Goal: Task Accomplishment & Management: Manage account settings

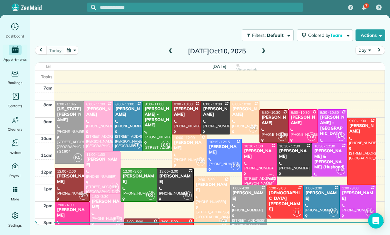
scroll to position [51, 0]
click at [71, 52] on button "button" at bounding box center [71, 50] width 15 height 9
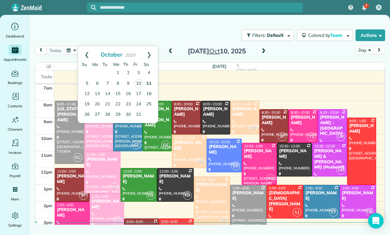
click at [149, 82] on link "11" at bounding box center [149, 83] width 10 height 10
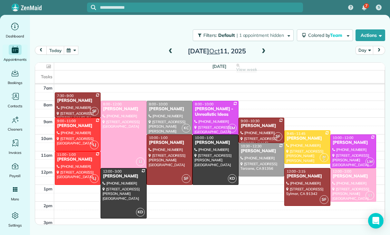
click at [72, 50] on button "button" at bounding box center [71, 50] width 15 height 9
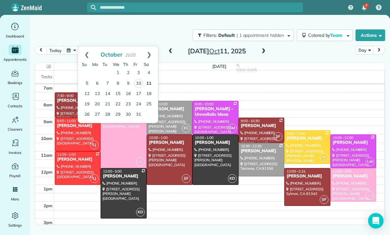
click at [148, 82] on link "11" at bounding box center [149, 83] width 10 height 10
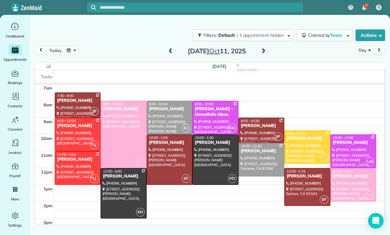
click at [74, 50] on button "button" at bounding box center [71, 50] width 15 height 9
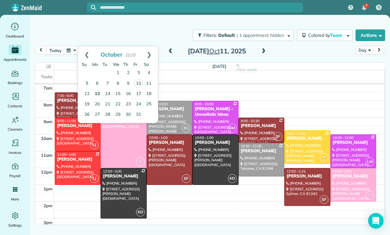
click at [96, 95] on link "13" at bounding box center [97, 94] width 10 height 10
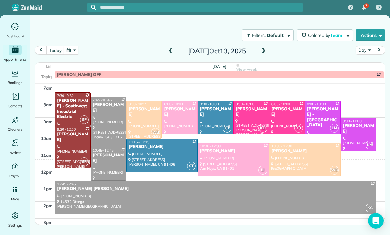
click at [75, 54] on button "button" at bounding box center [71, 50] width 15 height 9
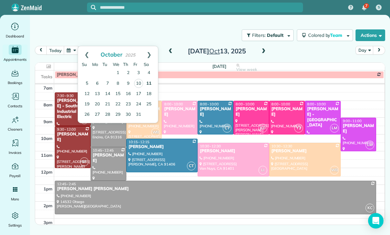
click at [145, 78] on link "11" at bounding box center [149, 83] width 10 height 10
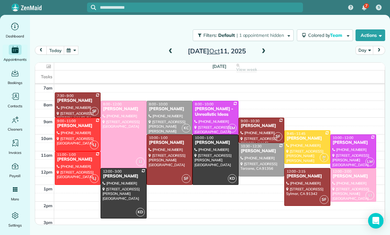
click at [72, 51] on button "button" at bounding box center [71, 50] width 15 height 9
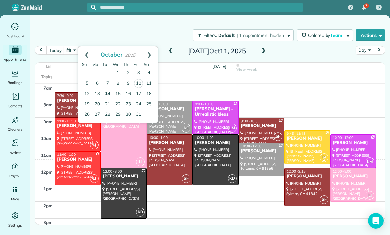
click at [108, 93] on link "14" at bounding box center [108, 94] width 10 height 10
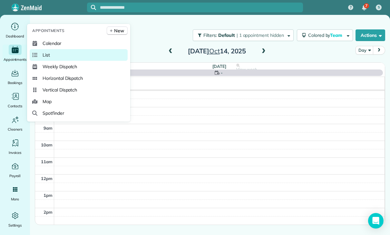
click at [48, 61] on link "List" at bounding box center [79, 55] width 98 height 12
click at [18, 50] on icon "Main" at bounding box center [15, 50] width 7 height 6
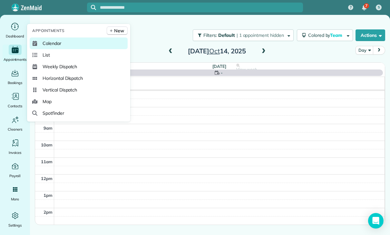
click at [49, 46] on span "Calendar" at bounding box center [52, 43] width 19 height 6
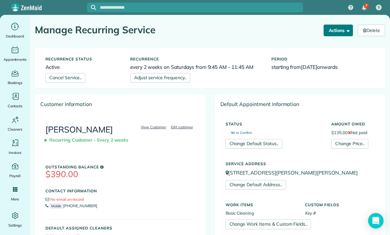
click at [329, 27] on button "Actions" at bounding box center [339, 31] width 30 height 12
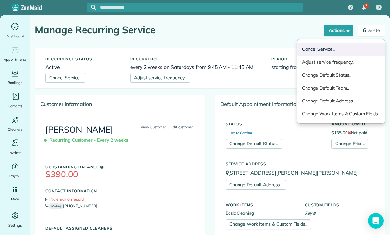
click at [328, 47] on link "Cancel Service.." at bounding box center [341, 49] width 88 height 13
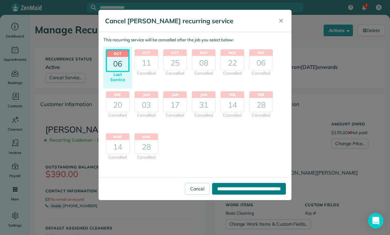
click at [230, 186] on input "**********" at bounding box center [249, 189] width 74 height 12
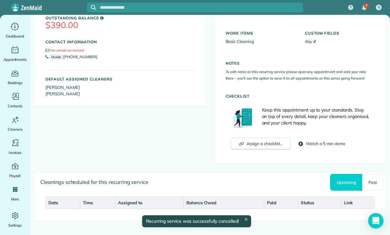
scroll to position [138, 0]
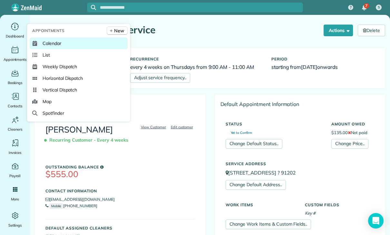
click at [61, 46] on span "Calendar" at bounding box center [52, 43] width 19 height 6
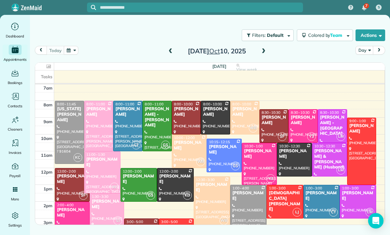
scroll to position [51, 0]
click at [72, 53] on button "button" at bounding box center [71, 50] width 15 height 9
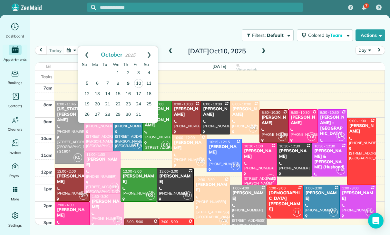
click at [127, 84] on link "9" at bounding box center [128, 83] width 10 height 10
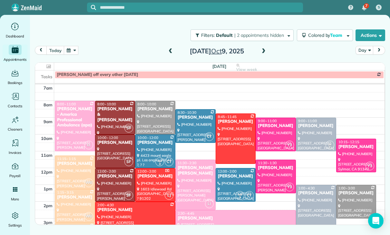
click at [64, 51] on button "button" at bounding box center [71, 50] width 15 height 9
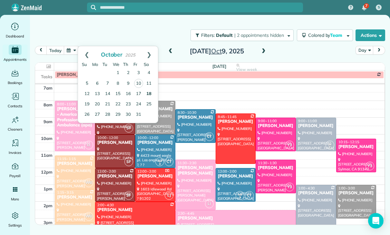
click at [150, 93] on link "18" at bounding box center [149, 94] width 10 height 10
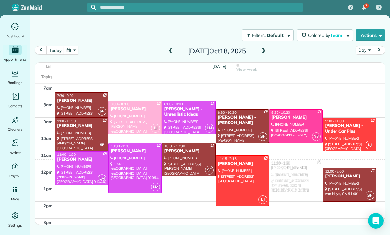
click at [73, 124] on div "Kate Revill" at bounding box center [82, 125] width 50 height 5
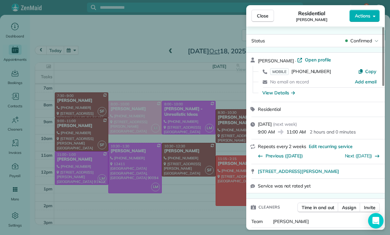
click at [167, 183] on div "Close Residential Kate Revill Actions Status Confirmed Kate Revill · Open profi…" at bounding box center [195, 117] width 390 height 235
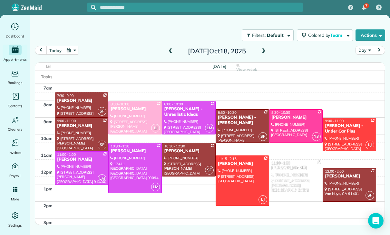
click at [73, 51] on button "button" at bounding box center [71, 50] width 15 height 9
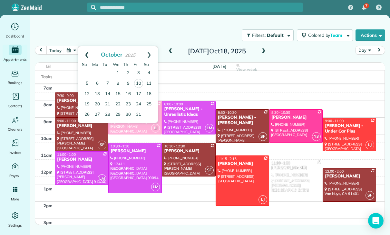
click at [82, 48] on link "Prev" at bounding box center [87, 54] width 18 height 16
click at [155, 53] on link "Next" at bounding box center [149, 54] width 18 height 16
click at [70, 136] on div at bounding box center [81, 134] width 53 height 33
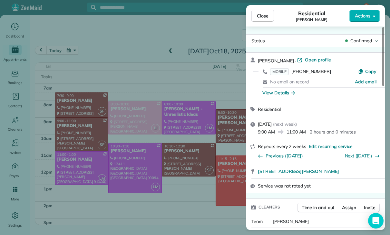
click at [76, 50] on div "Close Residential Kate Revill Actions Status Confirmed Kate Revill · Open profi…" at bounding box center [195, 117] width 390 height 235
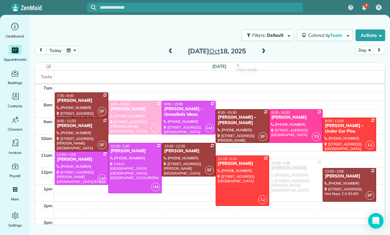
click at [74, 48] on button "button" at bounding box center [71, 50] width 15 height 9
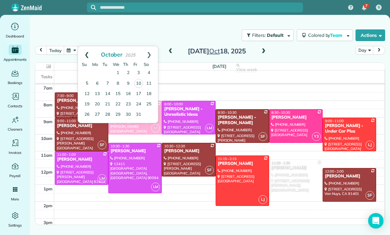
click at [84, 48] on link "Prev" at bounding box center [87, 54] width 18 height 16
click at [149, 52] on link "Next" at bounding box center [149, 54] width 18 height 16
click at [148, 82] on link "11" at bounding box center [149, 83] width 10 height 10
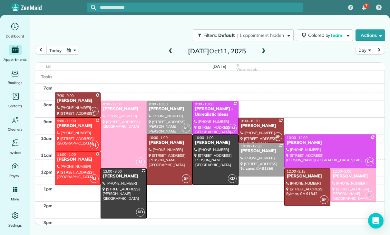
scroll to position [51, 0]
click at [73, 50] on button "button" at bounding box center [71, 50] width 15 height 9
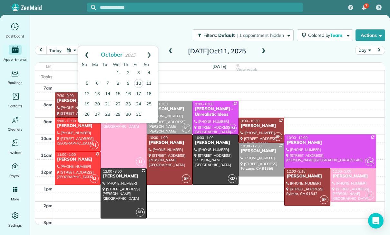
click at [83, 55] on link "Prev" at bounding box center [87, 54] width 18 height 16
click at [150, 52] on link "Next" at bounding box center [149, 54] width 18 height 16
click at [150, 90] on link "18" at bounding box center [149, 94] width 10 height 10
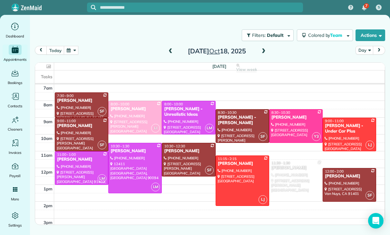
click at [76, 132] on div at bounding box center [81, 134] width 53 height 33
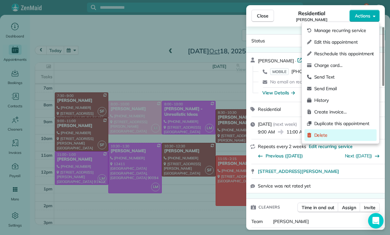
click at [326, 134] on span "Delete" at bounding box center [345, 135] width 60 height 6
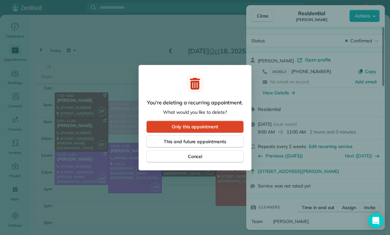
click at [200, 125] on span "Only this appointment" at bounding box center [195, 126] width 46 height 6
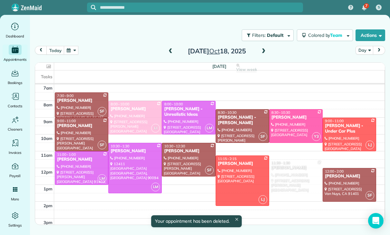
scroll to position [51, 0]
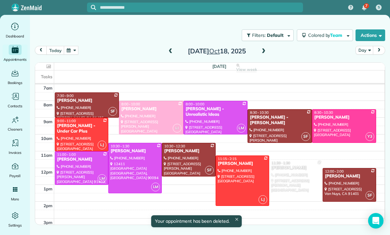
click at [69, 54] on button "button" at bounding box center [71, 50] width 15 height 9
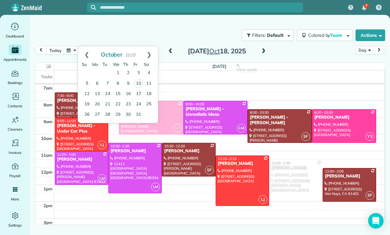
click at [199, 37] on div "Filters: Default | 1 appointment hidden Colored by Team Color by Cleaner Color …" at bounding box center [210, 35] width 360 height 21
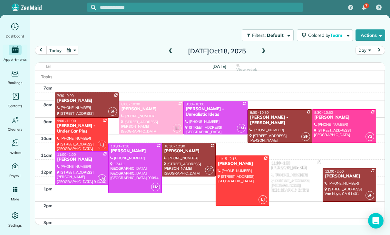
click at [74, 54] on button "button" at bounding box center [71, 50] width 15 height 9
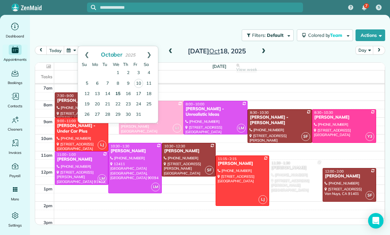
click at [119, 91] on link "15" at bounding box center [118, 94] width 10 height 10
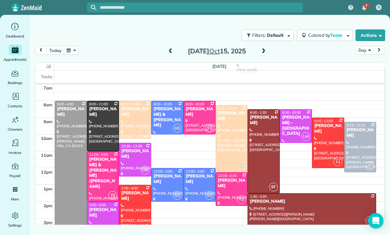
click at [71, 46] on button "button" at bounding box center [71, 50] width 15 height 9
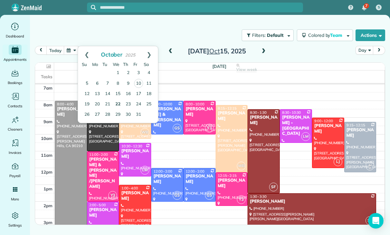
click at [119, 104] on link "22" at bounding box center [118, 104] width 10 height 10
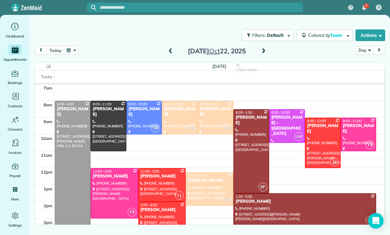
click at [68, 54] on button "button" at bounding box center [71, 50] width 15 height 9
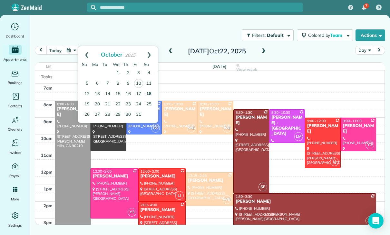
click at [151, 95] on link "18" at bounding box center [149, 94] width 10 height 10
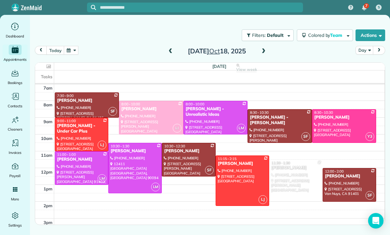
click at [69, 54] on button "button" at bounding box center [71, 50] width 15 height 9
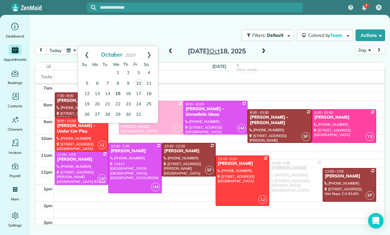
click at [115, 92] on link "15" at bounding box center [118, 94] width 10 height 10
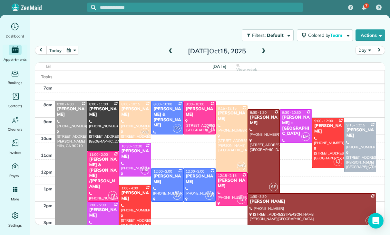
click at [71, 54] on button "button" at bounding box center [71, 50] width 15 height 9
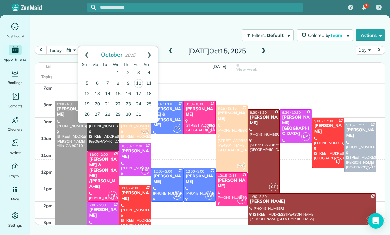
click at [118, 104] on link "22" at bounding box center [118, 104] width 10 height 10
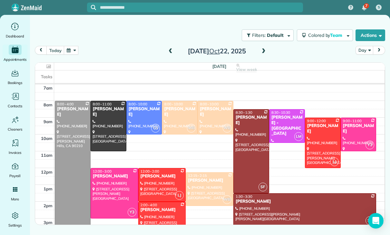
click at [75, 47] on button "button" at bounding box center [71, 50] width 15 height 9
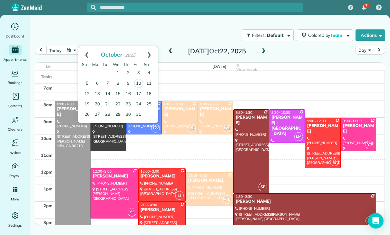
click at [116, 112] on link "29" at bounding box center [118, 114] width 10 height 10
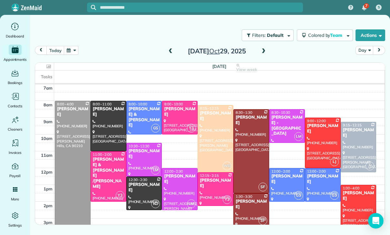
click at [73, 51] on button "button" at bounding box center [71, 50] width 15 height 9
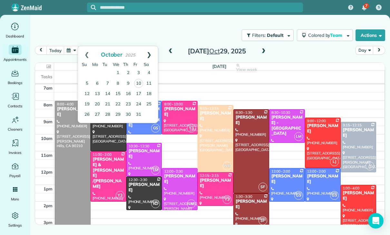
click at [152, 55] on link "Next" at bounding box center [149, 54] width 18 height 16
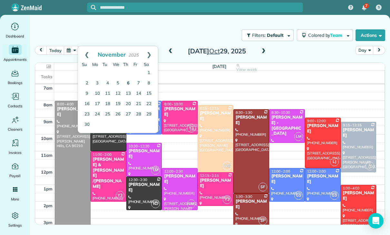
click at [128, 80] on link "6" at bounding box center [128, 83] width 10 height 10
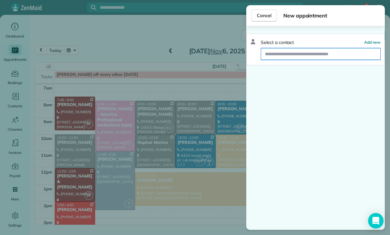
click at [280, 55] on input "text" at bounding box center [320, 54] width 119 height 12
type input "******"
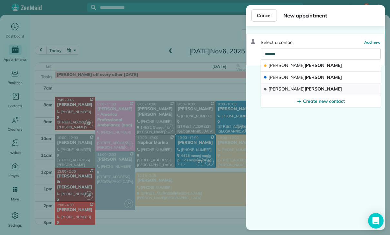
click at [308, 86] on button "Louisa Van Leer" at bounding box center [321, 89] width 120 height 12
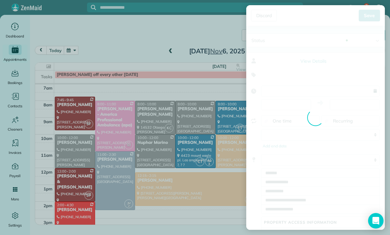
type input "**********"
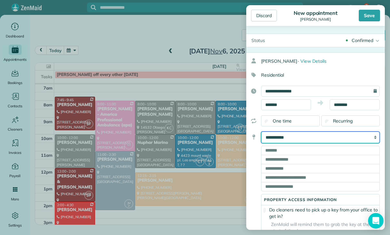
click at [339, 138] on select "**********" at bounding box center [320, 137] width 119 height 12
select select "*****"
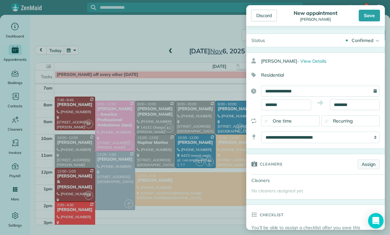
click at [370, 160] on link "Assign" at bounding box center [369, 164] width 22 height 10
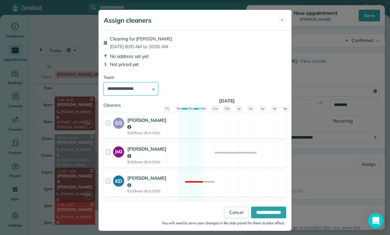
click at [146, 88] on select "**********" at bounding box center [131, 89] width 55 height 14
select select "*****"
click at [264, 218] on input "**********" at bounding box center [268, 212] width 35 height 12
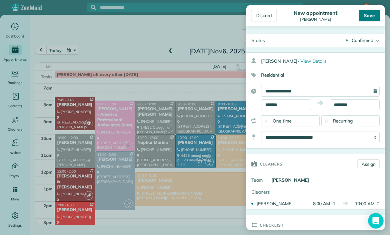
click at [371, 15] on div "Save" at bounding box center [369, 16] width 21 height 12
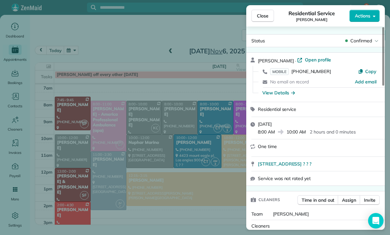
scroll to position [51, 0]
click at [262, 15] on span "Close" at bounding box center [263, 16] width 12 height 6
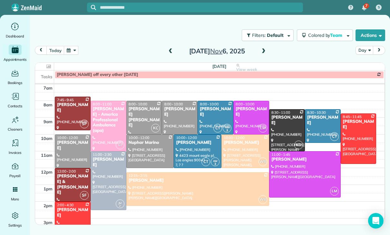
click at [71, 53] on button "button" at bounding box center [71, 50] width 15 height 9
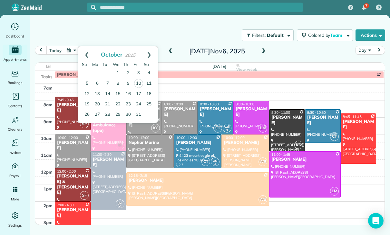
click at [149, 82] on link "11" at bounding box center [149, 83] width 10 height 10
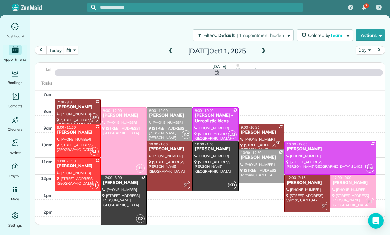
scroll to position [51, 0]
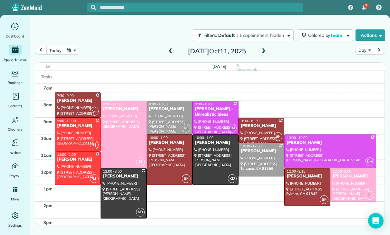
click at [207, 115] on div "Grace Bellamy - Unrealistic Ideas" at bounding box center [216, 111] width 42 height 11
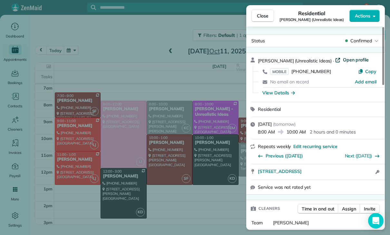
click at [350, 58] on span "Open profile" at bounding box center [356, 59] width 26 height 6
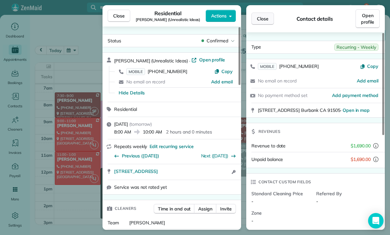
click at [264, 19] on span "Close" at bounding box center [263, 18] width 12 height 6
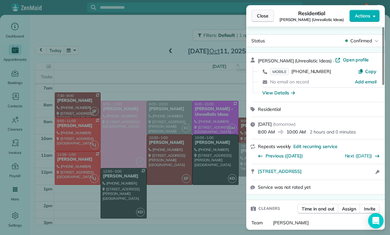
click at [259, 16] on span "Close" at bounding box center [263, 16] width 12 height 6
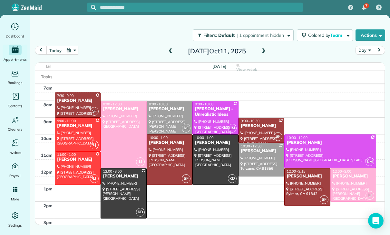
click at [69, 51] on button "button" at bounding box center [71, 50] width 15 height 9
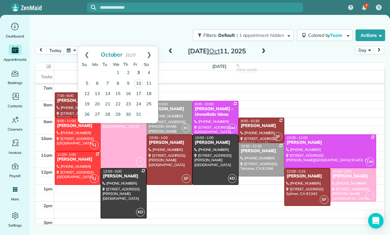
click at [138, 72] on link "3" at bounding box center [139, 73] width 10 height 10
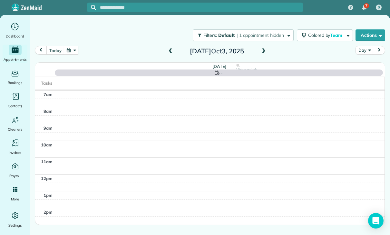
scroll to position [51, 0]
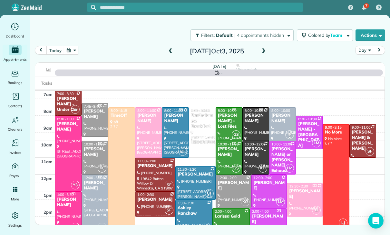
click at [278, 156] on div "Nikki or Lisa Bryan - Bryan Exhaust Service Inc," at bounding box center [282, 165] width 23 height 38
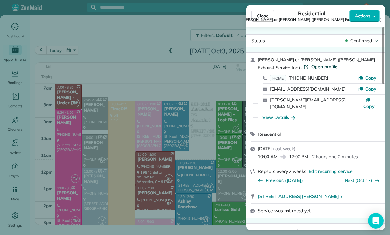
click at [312, 63] on span "Open profile" at bounding box center [325, 66] width 26 height 6
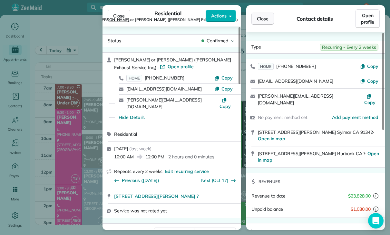
click at [268, 17] on span "Close" at bounding box center [263, 18] width 12 height 6
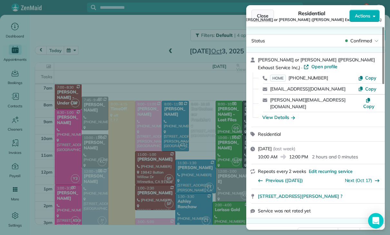
click at [263, 13] on span "Close" at bounding box center [263, 16] width 12 height 6
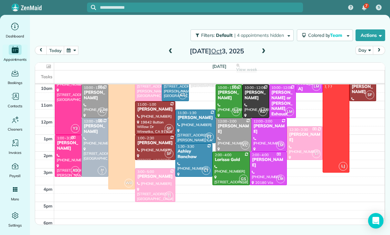
scroll to position [96, 0]
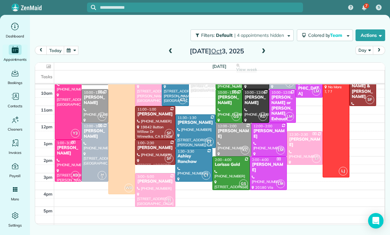
click at [70, 51] on button "button" at bounding box center [71, 50] width 15 height 9
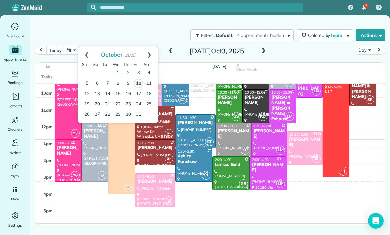
click at [139, 83] on link "10" at bounding box center [138, 83] width 9 height 9
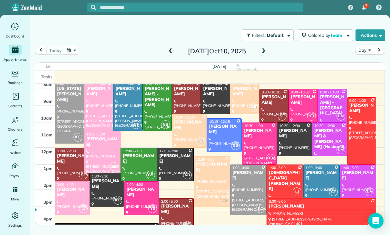
scroll to position [108, 0]
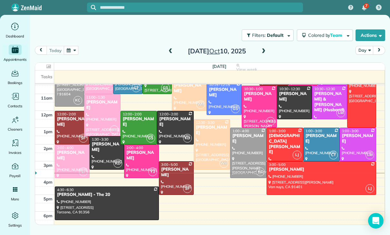
click at [114, 194] on div "[PERSON_NAME] - The 20" at bounding box center [107, 194] width 100 height 5
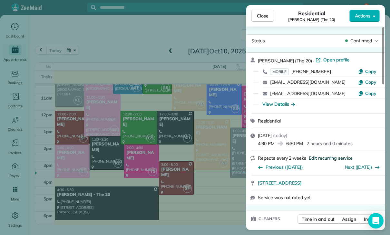
click at [324, 155] on span "Edit recurring service" at bounding box center [331, 158] width 44 height 6
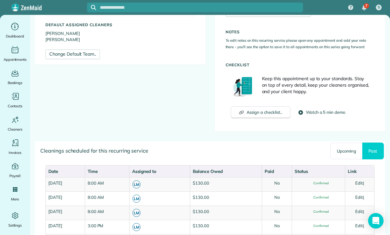
scroll to position [281, 0]
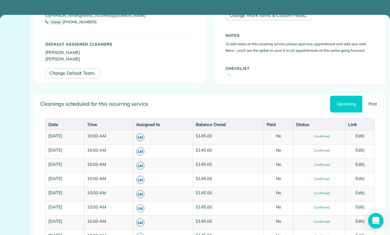
scroll to position [233, 0]
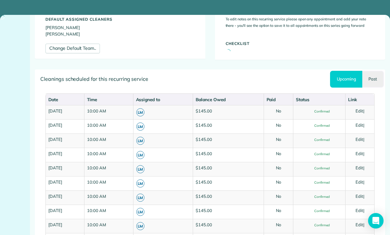
click at [371, 78] on link "Past" at bounding box center [374, 79] width 22 height 17
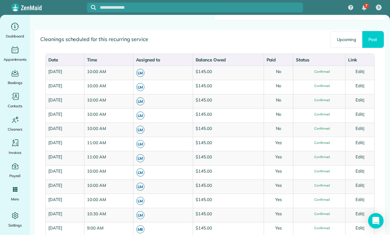
scroll to position [324, 0]
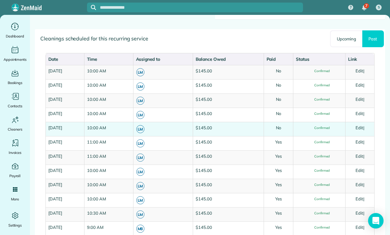
click at [363, 125] on link "Edit" at bounding box center [360, 127] width 8 height 5
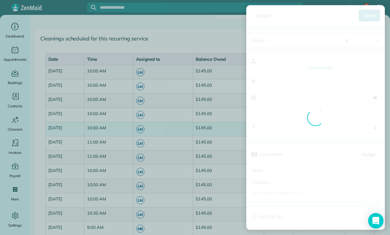
type input "**********"
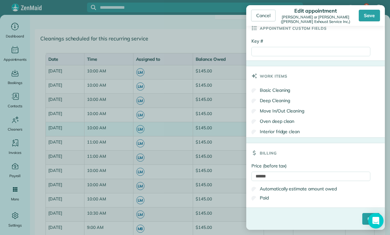
scroll to position [314, 0]
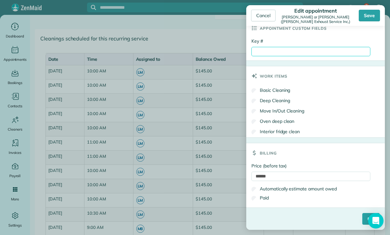
click at [273, 52] on input "Key #" at bounding box center [311, 51] width 119 height 9
type input "*******"
click at [266, 200] on label "Paid" at bounding box center [260, 197] width 17 height 6
click at [363, 216] on input "****" at bounding box center [371, 219] width 17 height 12
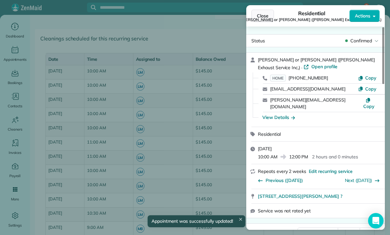
click at [259, 15] on span "Close" at bounding box center [263, 16] width 12 height 6
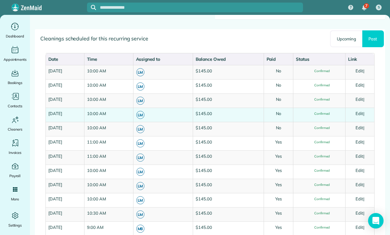
click at [360, 113] on link "Edit" at bounding box center [360, 113] width 8 height 5
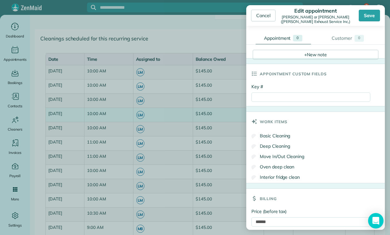
scroll to position [247, 0]
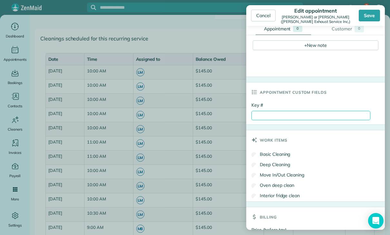
click at [270, 117] on input "Key #" at bounding box center [311, 115] width 119 height 9
paste input "*******"
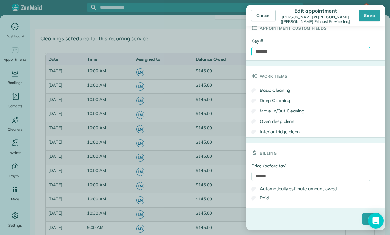
scroll to position [314, 0]
type input "*******"
click at [266, 197] on label "Paid" at bounding box center [260, 197] width 17 height 6
click at [363, 216] on input "****" at bounding box center [371, 219] width 17 height 12
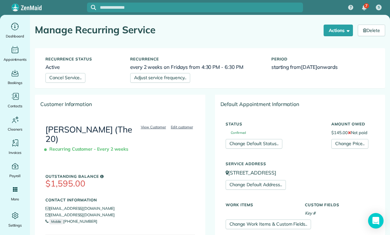
scroll to position [205, 0]
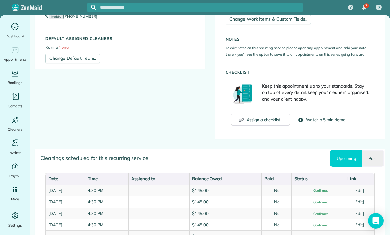
click at [376, 155] on link "Past" at bounding box center [374, 158] width 22 height 17
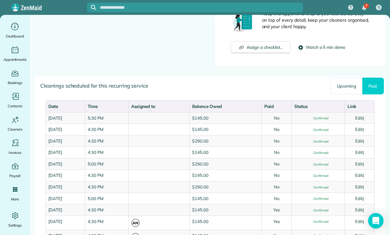
scroll to position [325, 0]
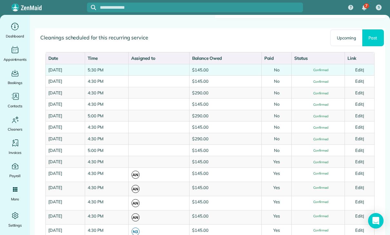
click at [362, 67] on link "Edit" at bounding box center [359, 69] width 8 height 5
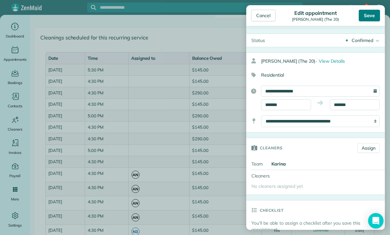
click at [362, 17] on div "Save" at bounding box center [369, 16] width 21 height 12
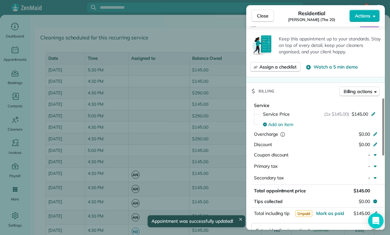
scroll to position [282, 0]
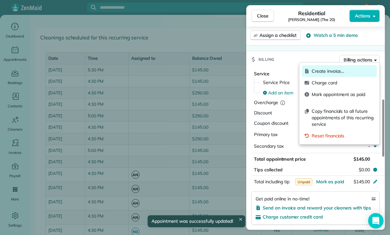
click at [328, 71] on span "Create invoice…" at bounding box center [343, 71] width 63 height 6
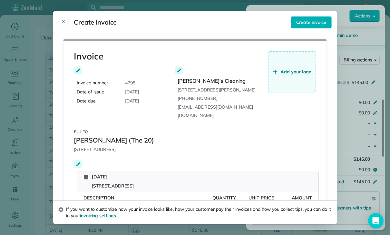
scroll to position [-14, 0]
click at [67, 17] on button "Close" at bounding box center [63, 22] width 10 height 10
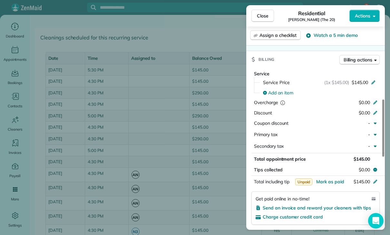
click at [278, 85] on div "Service Price (1x $145.00) $145.00" at bounding box center [319, 82] width 121 height 10
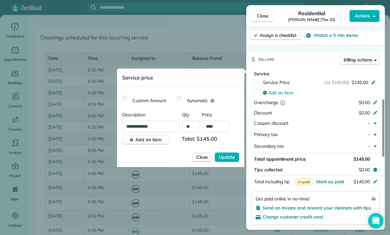
click at [203, 161] on button "Close" at bounding box center [202, 157] width 20 height 10
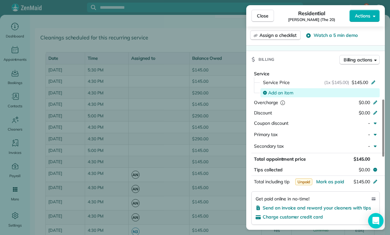
click at [285, 93] on span "Add an item" at bounding box center [280, 92] width 25 height 6
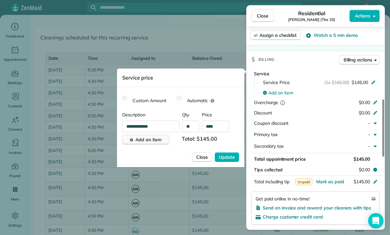
click at [160, 139] on span "Add an item" at bounding box center [148, 139] width 26 height 6
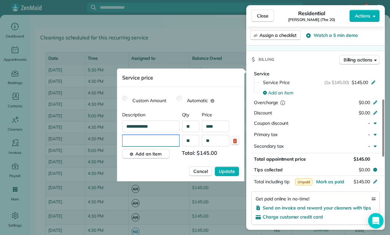
click at [147, 143] on input "text" at bounding box center [151, 141] width 57 height 12
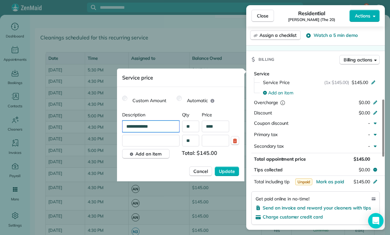
click at [165, 125] on input "**********" at bounding box center [151, 126] width 57 height 12
type input "*"
type input "**********"
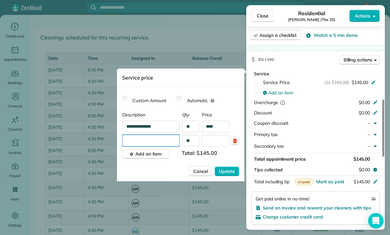
click at [145, 144] on input "text" at bounding box center [151, 141] width 57 height 12
type input "**********"
click at [215, 141] on input "text" at bounding box center [215, 141] width 27 height 12
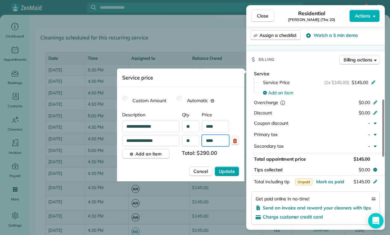
type input "****"
click at [228, 174] on span "Update" at bounding box center [227, 171] width 16 height 6
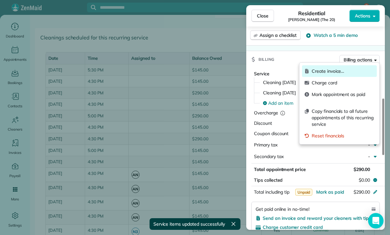
click at [330, 69] on span "Create invoice…" at bounding box center [343, 71] width 63 height 6
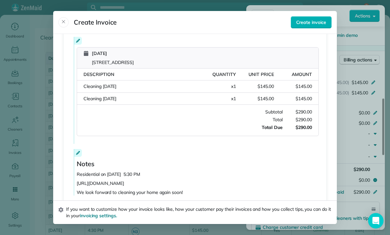
scroll to position [123, 0]
click at [317, 19] on span "Create invoice" at bounding box center [311, 22] width 30 height 6
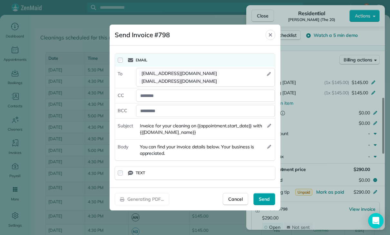
click at [267, 195] on span "Send" at bounding box center [264, 198] width 11 height 6
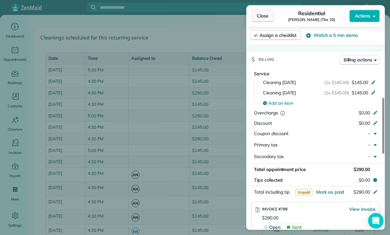
click at [260, 15] on span "Close" at bounding box center [263, 16] width 12 height 6
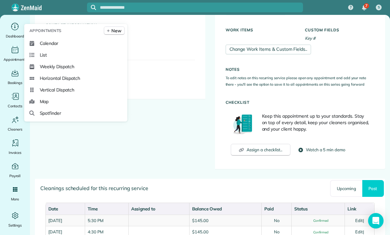
scroll to position [210, 0]
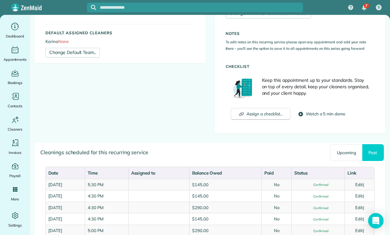
click at [181, 133] on div "Customer Information View Customer Edit customer Scott E Palmquist (The 20) Rec…" at bounding box center [210, 13] width 360 height 258
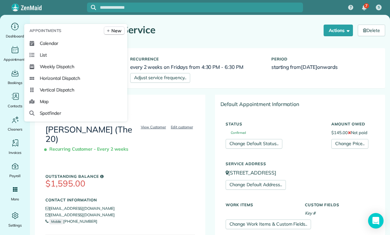
scroll to position [0, 0]
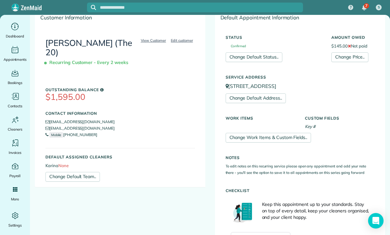
scroll to position [57, 0]
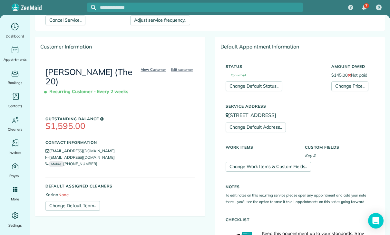
click at [150, 72] on link "View Customer" at bounding box center [153, 69] width 29 height 6
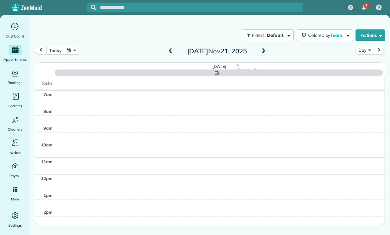
scroll to position [51, 0]
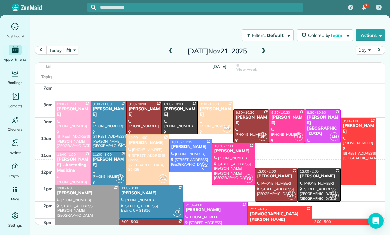
click at [69, 49] on button "button" at bounding box center [71, 50] width 15 height 9
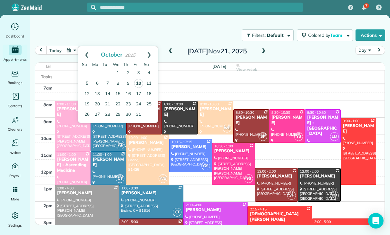
click at [138, 80] on link "10" at bounding box center [138, 83] width 9 height 9
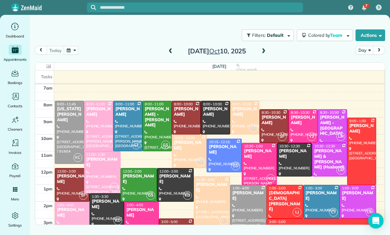
click at [103, 209] on div at bounding box center [107, 209] width 34 height 33
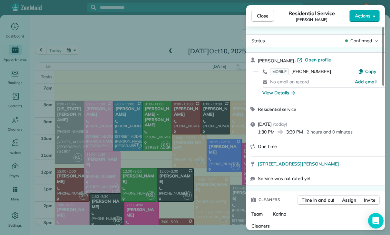
click at [83, 51] on div "Close Residential Service [PERSON_NAME] Actions Status Confirmed [PERSON_NAME] …" at bounding box center [195, 117] width 390 height 235
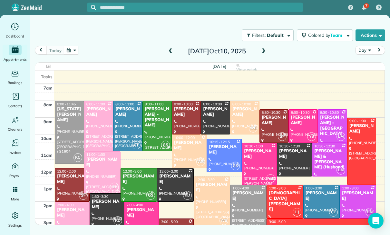
click at [73, 53] on button "button" at bounding box center [71, 50] width 15 height 9
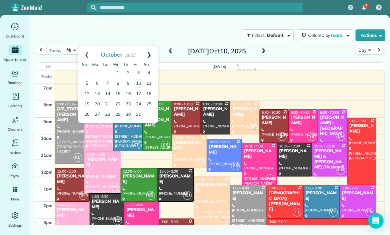
click at [150, 52] on link "Next" at bounding box center [149, 54] width 18 height 16
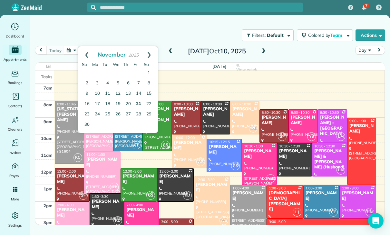
click at [141, 100] on link "21" at bounding box center [139, 104] width 10 height 10
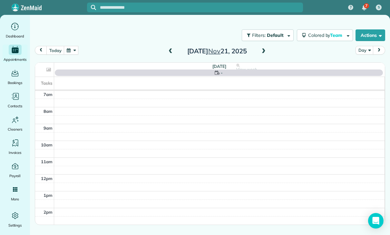
scroll to position [51, 0]
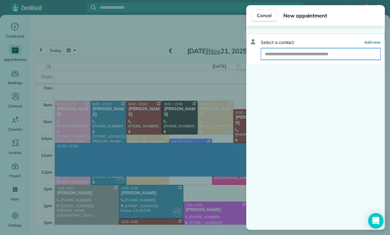
click at [280, 55] on input "text" at bounding box center [320, 54] width 119 height 12
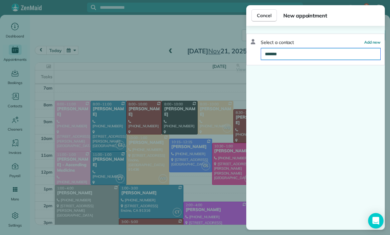
type input "********"
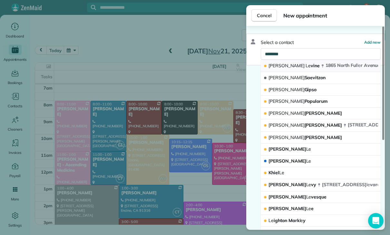
click at [326, 65] on span "1865 North Ful le r Avenue Apt 312 Los Ange le s CA 90046" at bounding box center [397, 65] width 142 height 6
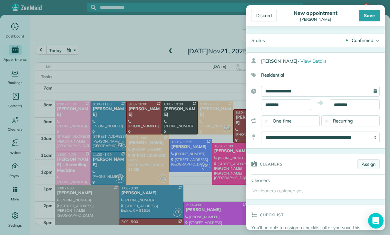
click at [365, 163] on link "Assign" at bounding box center [369, 164] width 22 height 10
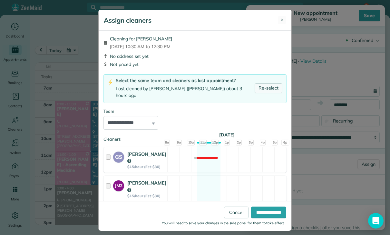
click at [269, 83] on link "Re-select" at bounding box center [269, 88] width 28 height 10
select select "***"
click at [264, 218] on input "**********" at bounding box center [268, 212] width 35 height 12
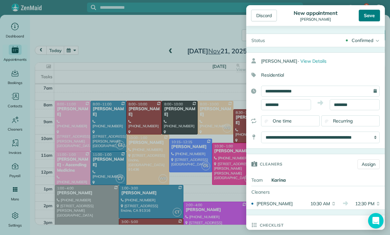
click at [368, 16] on div "Save" at bounding box center [369, 16] width 21 height 12
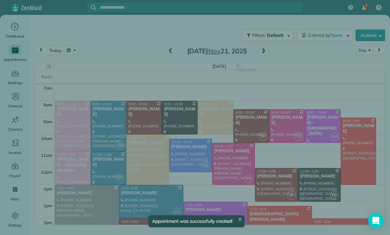
scroll to position [51, 0]
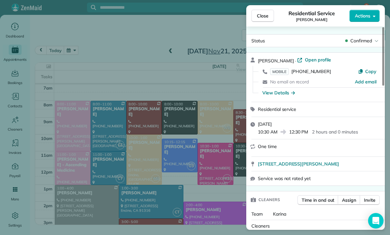
click at [123, 100] on div "Close Residential Service Brett Levine Actions Status Confirmed Brett Levine · …" at bounding box center [195, 117] width 390 height 235
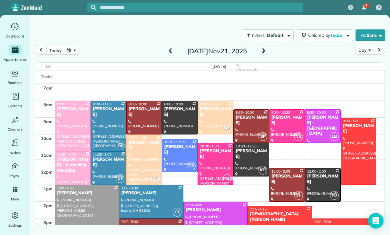
click at [70, 51] on button "button" at bounding box center [71, 50] width 15 height 9
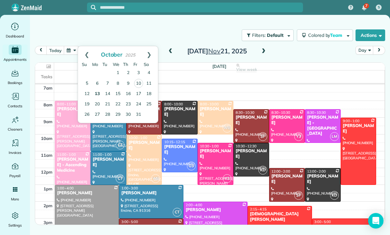
click at [96, 92] on link "13" at bounding box center [97, 94] width 10 height 10
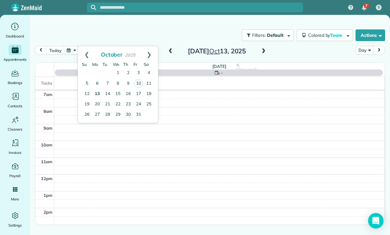
scroll to position [51, 0]
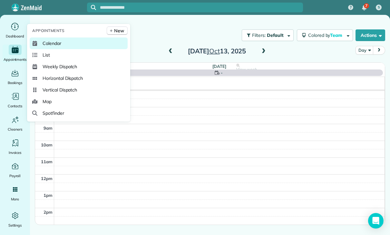
click at [43, 46] on span "Calendar" at bounding box center [52, 43] width 19 height 6
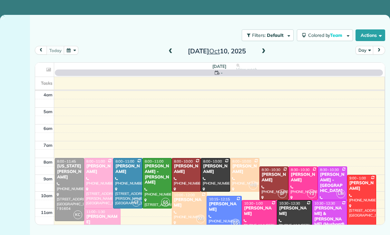
scroll to position [51, 0]
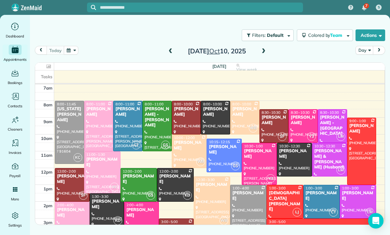
click at [69, 54] on button "button" at bounding box center [71, 50] width 15 height 9
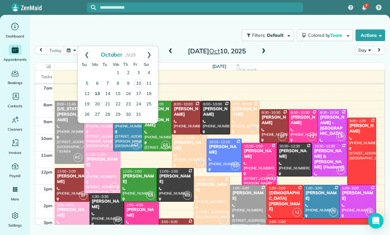
click at [99, 90] on link "13" at bounding box center [97, 94] width 10 height 10
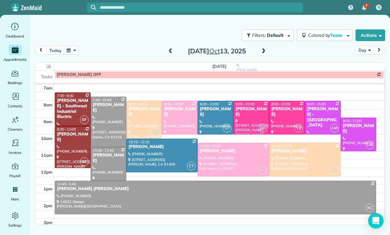
click at [288, 163] on div at bounding box center [305, 159] width 71 height 33
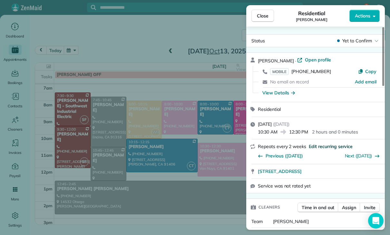
click at [323, 143] on span "Edit recurring service" at bounding box center [331, 146] width 44 height 6
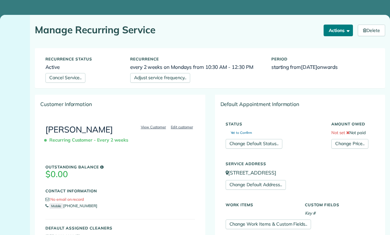
click at [332, 29] on button "Actions" at bounding box center [339, 31] width 30 height 12
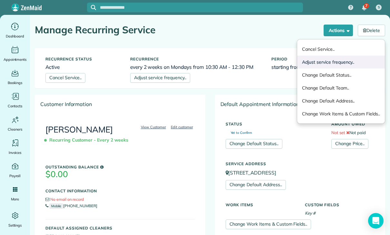
click at [329, 60] on link "Adjust service frequency.." at bounding box center [341, 61] width 88 height 13
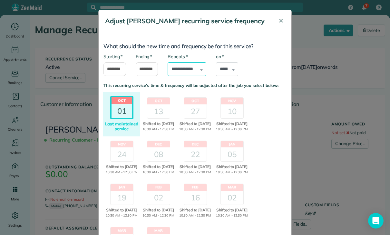
click at [195, 72] on select "**********" at bounding box center [187, 69] width 39 height 14
select select "**********"
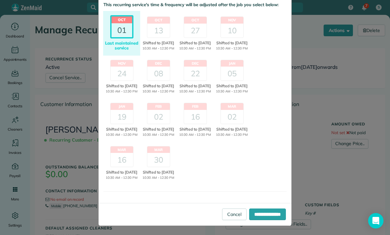
scroll to position [83, 0]
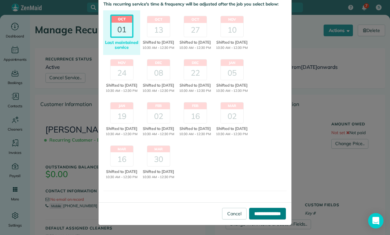
click at [254, 219] on input "**********" at bounding box center [267, 213] width 37 height 12
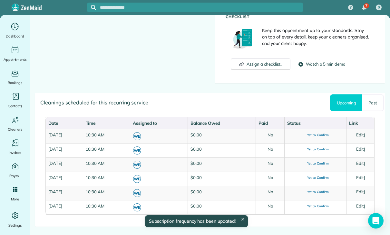
scroll to position [260, 0]
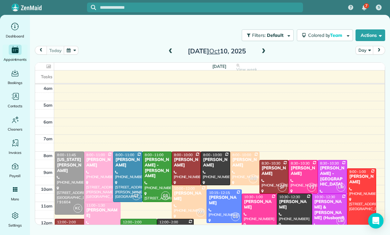
scroll to position [51, 0]
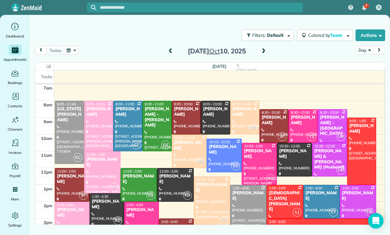
click at [66, 47] on button "button" at bounding box center [71, 50] width 15 height 9
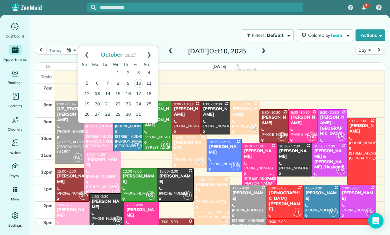
click at [99, 90] on link "13" at bounding box center [97, 94] width 10 height 10
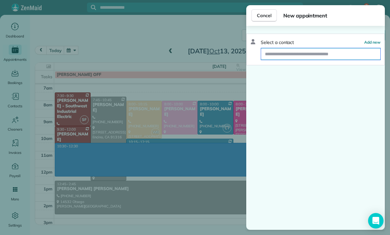
click at [284, 55] on input "text" at bounding box center [320, 54] width 119 height 12
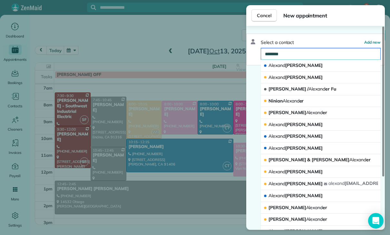
type input "*********"
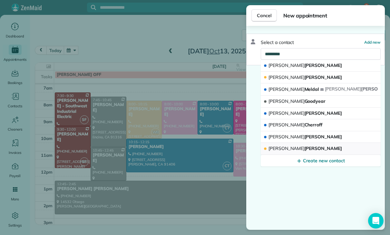
click at [295, 145] on span "Alexandra Espinoza" at bounding box center [306, 148] width 74 height 6
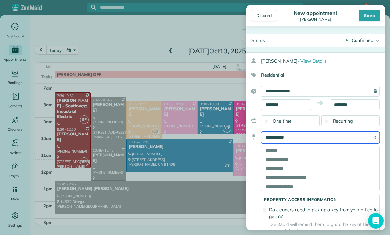
click at [349, 139] on select "**********" at bounding box center [320, 137] width 119 height 12
select select "*******"
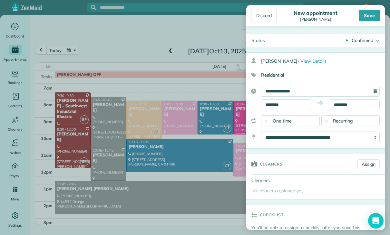
click at [368, 163] on link "Assign" at bounding box center [369, 164] width 22 height 10
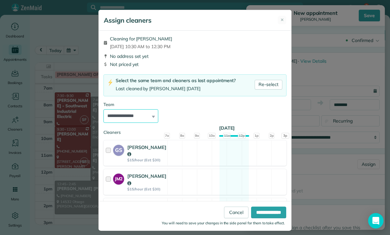
click at [147, 117] on select "**********" at bounding box center [131, 116] width 55 height 14
select select "***"
click at [268, 218] on input "**********" at bounding box center [268, 212] width 35 height 12
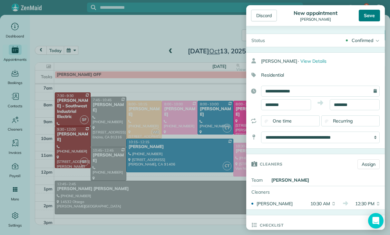
click at [371, 15] on div "Save" at bounding box center [369, 16] width 21 height 12
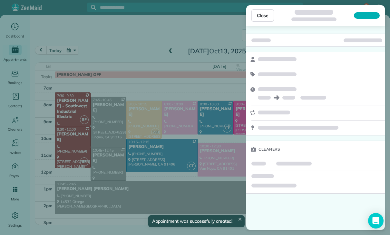
scroll to position [51, 0]
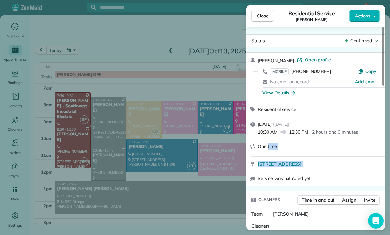
click at [144, 42] on div "Close Residential Service Alexandra Espinoza Actions Status Confirmed Alexandra…" at bounding box center [195, 117] width 390 height 235
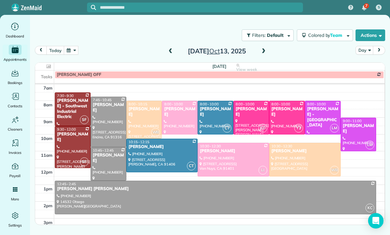
click at [78, 51] on button "button" at bounding box center [71, 50] width 15 height 9
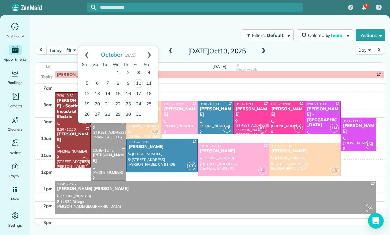
click at [139, 71] on link "3" at bounding box center [139, 73] width 10 height 10
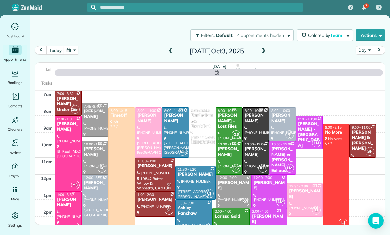
scroll to position [51, 0]
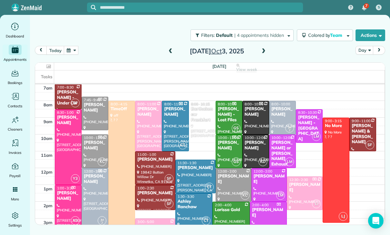
click at [278, 150] on div "Nikki or Lisa Bryan - Bryan Exhaust Service Inc," at bounding box center [282, 159] width 23 height 38
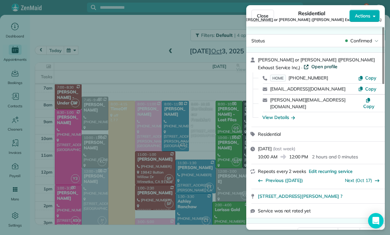
click at [312, 68] on span "Open profile" at bounding box center [325, 66] width 26 height 6
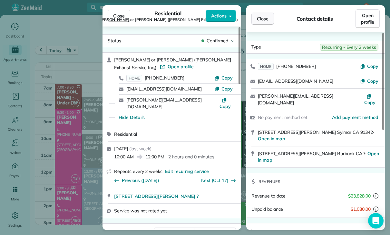
click at [256, 22] on button "Close" at bounding box center [263, 19] width 23 height 12
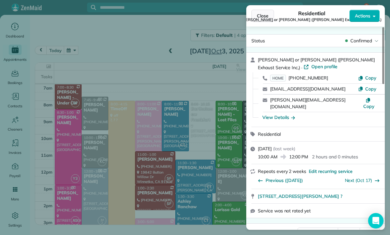
click at [264, 16] on span "Close" at bounding box center [263, 16] width 12 height 6
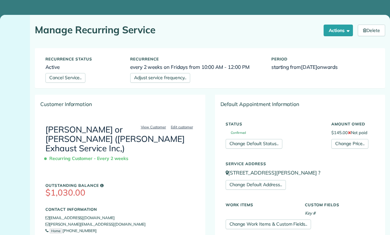
scroll to position [265, 0]
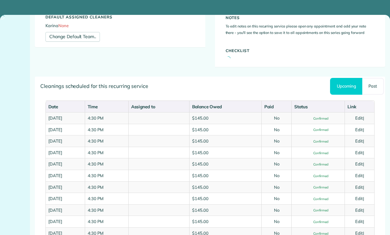
scroll to position [239, 0]
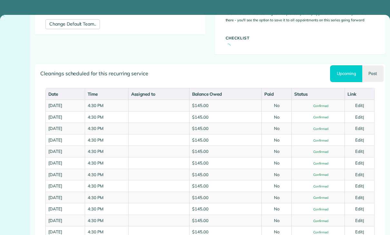
click at [374, 73] on link "Past" at bounding box center [374, 73] width 22 height 17
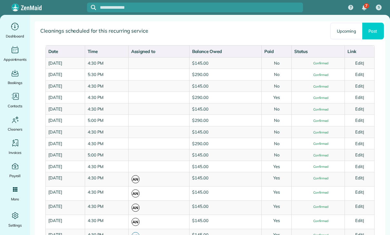
scroll to position [345, 0]
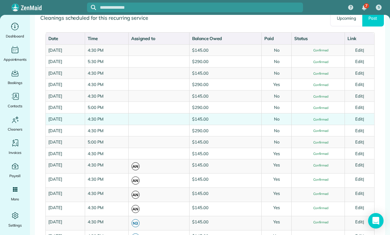
click at [362, 116] on link "Edit" at bounding box center [359, 118] width 8 height 5
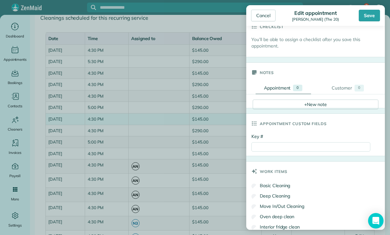
scroll to position [235, 0]
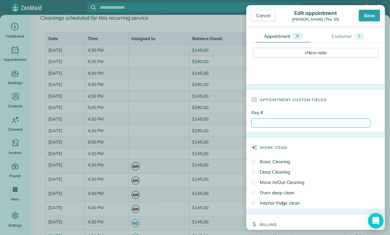
click at [280, 122] on input "Key #" at bounding box center [311, 122] width 119 height 9
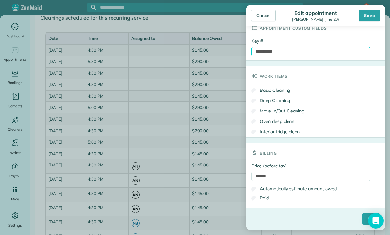
scroll to position [309, 0]
type input "**********"
click at [262, 200] on label "Paid" at bounding box center [260, 197] width 17 height 6
click at [363, 216] on input "****" at bounding box center [371, 219] width 17 height 12
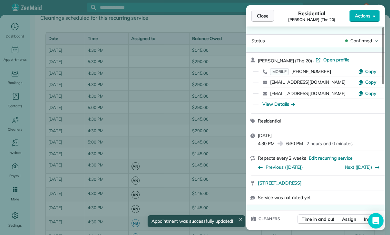
click at [263, 13] on span "Close" at bounding box center [263, 16] width 12 height 6
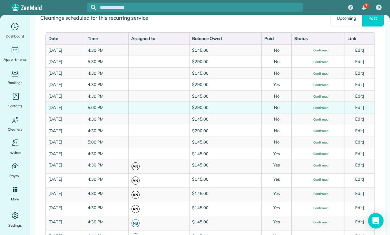
click at [363, 105] on link "Edit" at bounding box center [359, 107] width 8 height 5
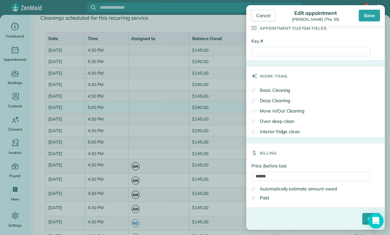
scroll to position [309, 0]
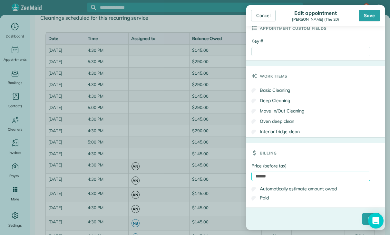
click at [285, 176] on input "******" at bounding box center [311, 175] width 119 height 9
type input "*"
type input "***"
click at [263, 197] on label "Paid" at bounding box center [260, 197] width 17 height 6
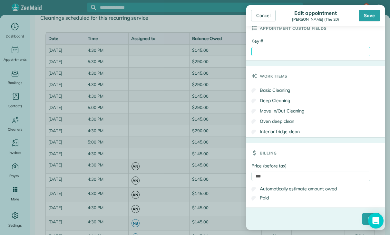
click at [280, 53] on input "Key #" at bounding box center [311, 51] width 119 height 9
paste input "**********"
type input "**********"
click at [363, 216] on input "****" at bounding box center [371, 219] width 17 height 12
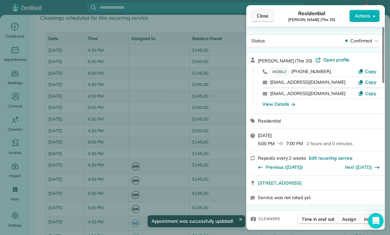
click at [263, 14] on span "Close" at bounding box center [263, 16] width 12 height 6
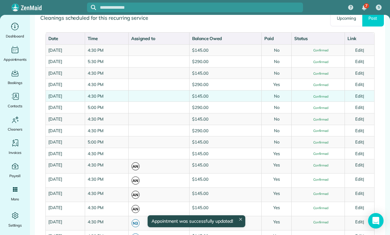
click at [362, 94] on link "Edit" at bounding box center [359, 95] width 8 height 5
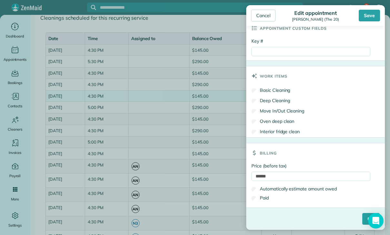
scroll to position [309, 0]
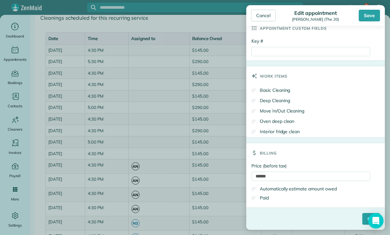
click at [267, 198] on label "Paid" at bounding box center [260, 197] width 17 height 6
click at [283, 51] on input "Key #" at bounding box center [311, 51] width 119 height 9
paste input "**********"
type input "**********"
click at [364, 216] on input "****" at bounding box center [371, 219] width 17 height 12
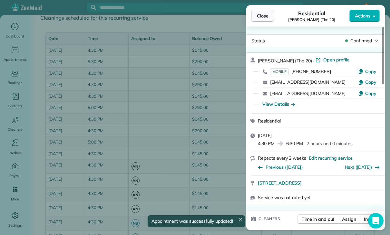
click at [263, 18] on span "Close" at bounding box center [263, 16] width 12 height 6
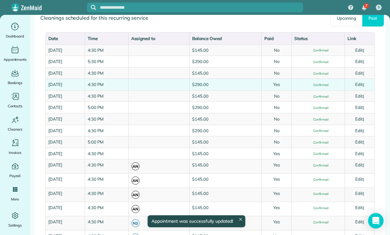
click at [363, 82] on link "Edit" at bounding box center [359, 84] width 8 height 5
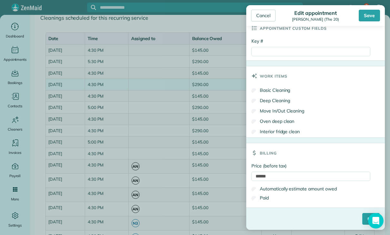
scroll to position [309, 0]
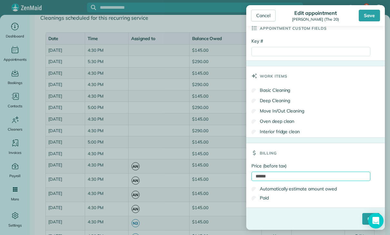
click at [284, 177] on input "******" at bounding box center [311, 175] width 119 height 9
type input "*"
type input "***"
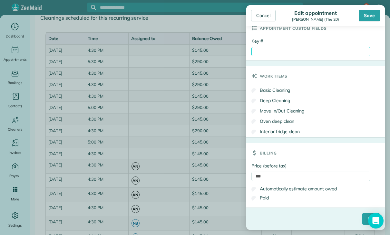
click at [300, 50] on input "Key #" at bounding box center [311, 51] width 119 height 9
paste input "**********"
type input "**********"
click at [363, 218] on input "****" at bounding box center [371, 219] width 17 height 12
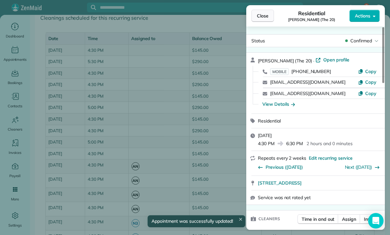
click at [267, 15] on span "Close" at bounding box center [263, 16] width 12 height 6
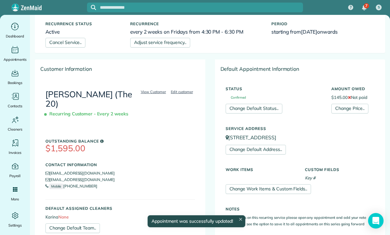
scroll to position [30, 0]
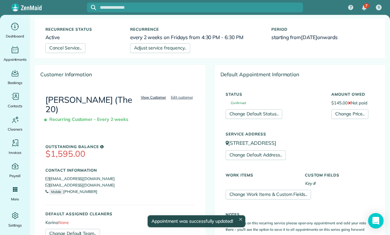
click at [149, 99] on link "View Customer" at bounding box center [153, 97] width 29 height 6
